Goal: Use online tool/utility

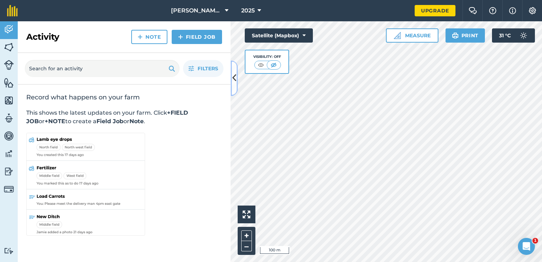
click at [237, 79] on button at bounding box center [234, 77] width 7 height 35
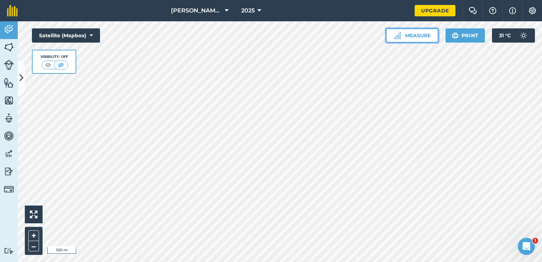
click at [417, 33] on button "Measure" at bounding box center [412, 35] width 53 height 14
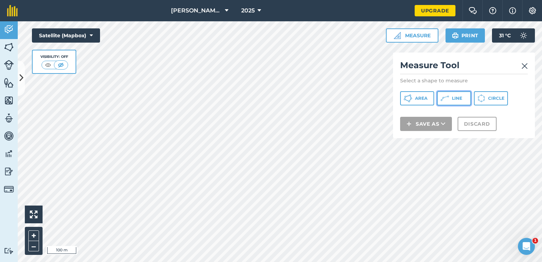
click at [454, 96] on span "Line" at bounding box center [457, 98] width 10 height 6
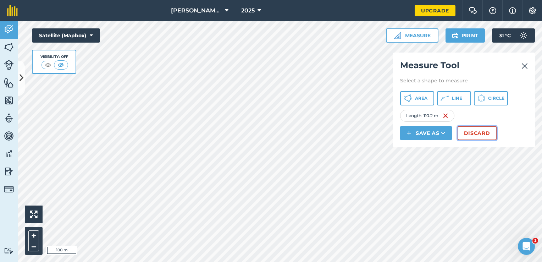
click at [478, 128] on button "Discard" at bounding box center [477, 133] width 39 height 14
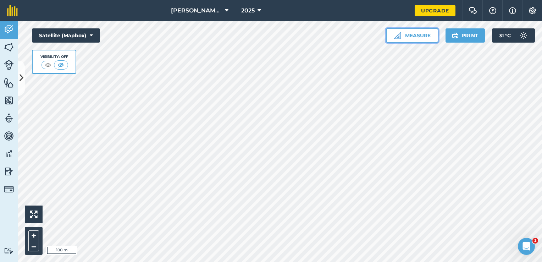
click at [415, 35] on button "Measure" at bounding box center [412, 35] width 53 height 14
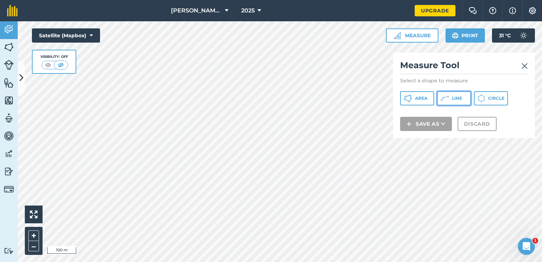
click at [451, 98] on button "Line" at bounding box center [454, 98] width 34 height 14
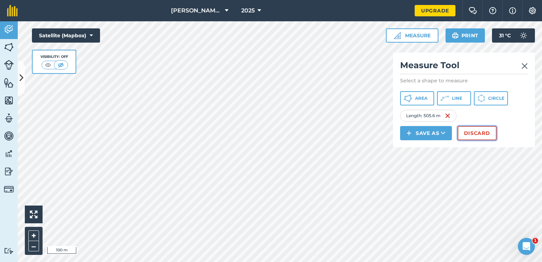
click at [480, 135] on button "Discard" at bounding box center [477, 133] width 39 height 14
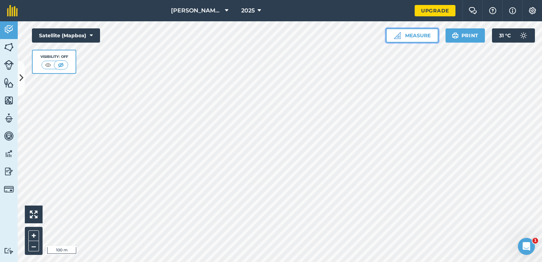
click at [406, 36] on button "Measure" at bounding box center [412, 35] width 53 height 14
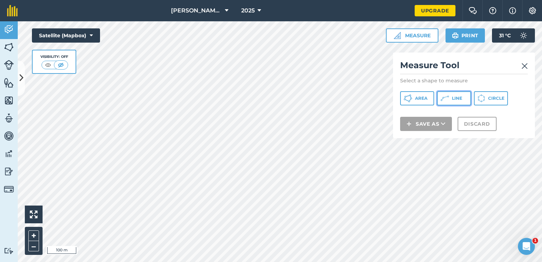
click at [460, 99] on span "Line" at bounding box center [457, 98] width 10 height 6
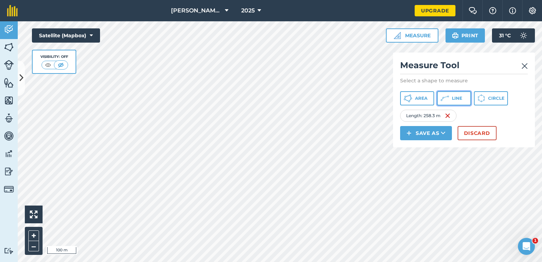
click at [412, 100] on icon at bounding box center [408, 98] width 9 height 9
click at [453, 97] on span "Line" at bounding box center [457, 98] width 10 height 6
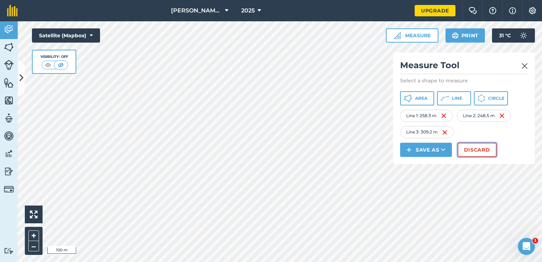
click at [475, 147] on button "Discard" at bounding box center [477, 150] width 39 height 14
